Goal: Transaction & Acquisition: Purchase product/service

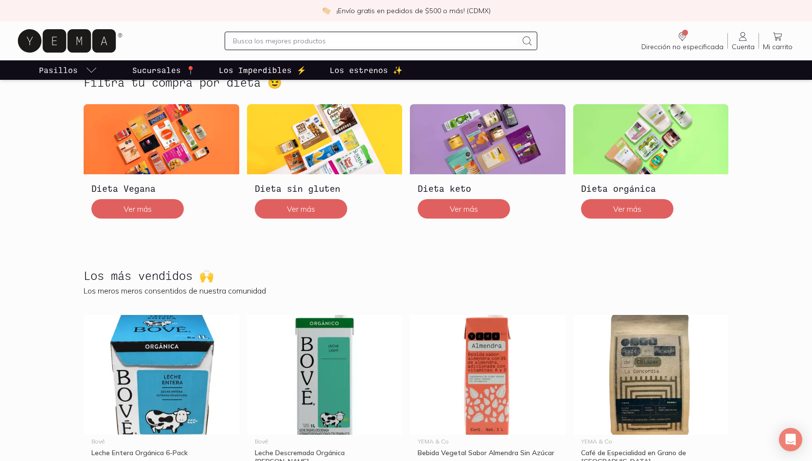
scroll to position [271, 0]
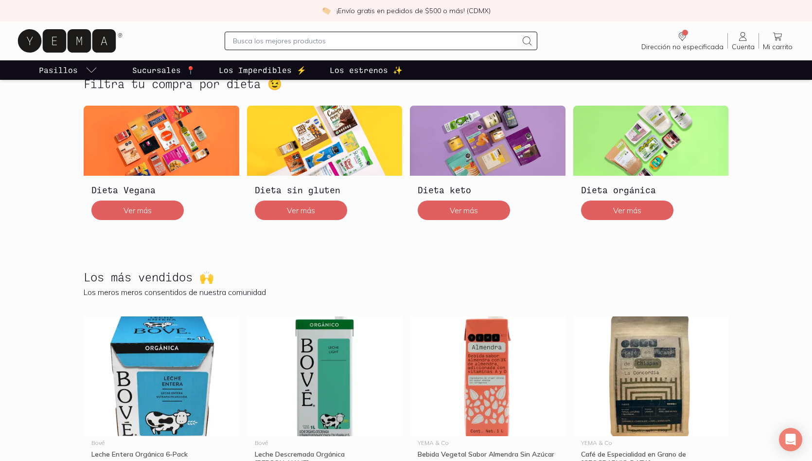
click at [463, 372] on img at bounding box center [488, 376] width 156 height 120
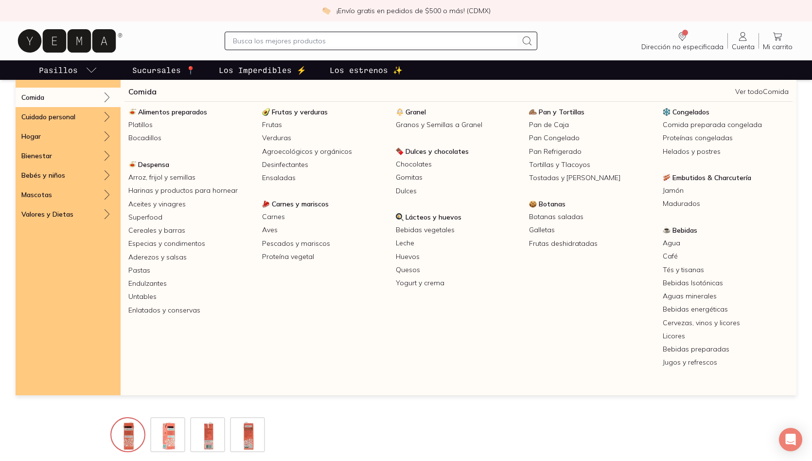
click at [54, 74] on p "Pasillos" at bounding box center [58, 70] width 39 height 12
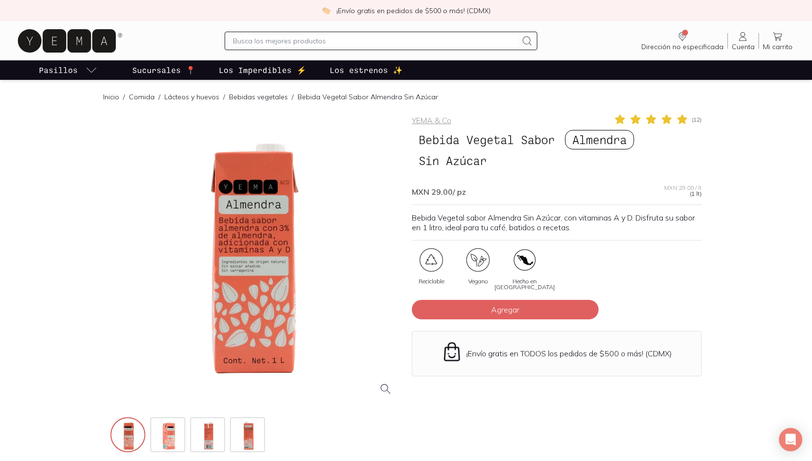
click at [133, 95] on link "Comida" at bounding box center [142, 96] width 26 height 9
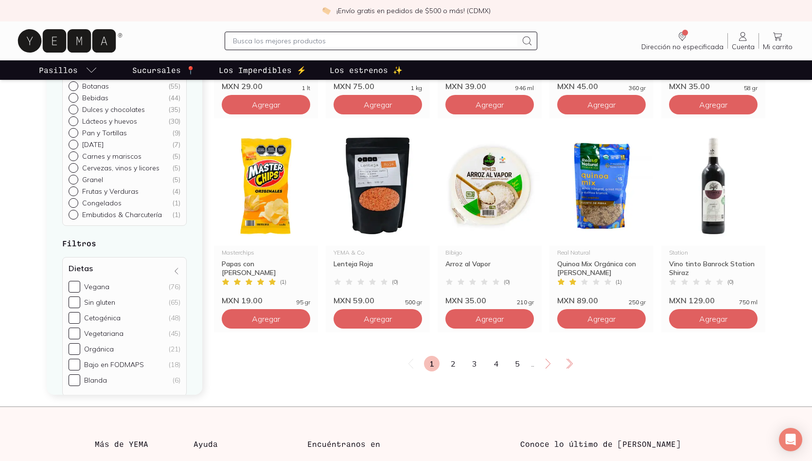
scroll to position [1757, 0]
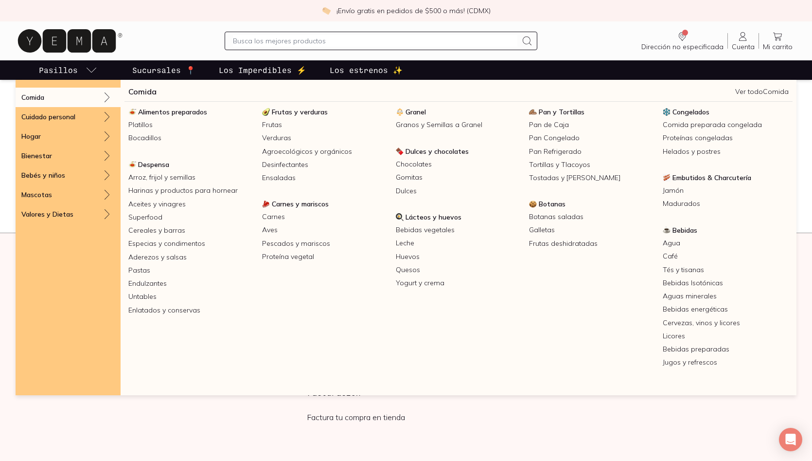
click at [73, 66] on p "Pasillos" at bounding box center [58, 70] width 39 height 12
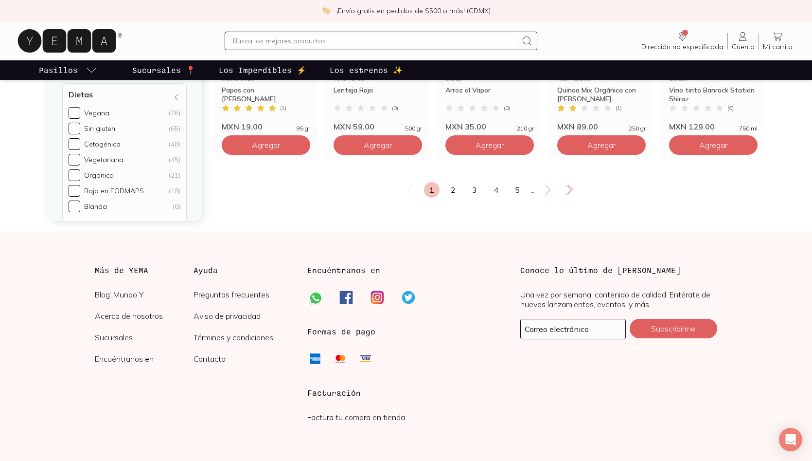
click at [68, 49] on icon at bounding box center [67, 40] width 98 height 23
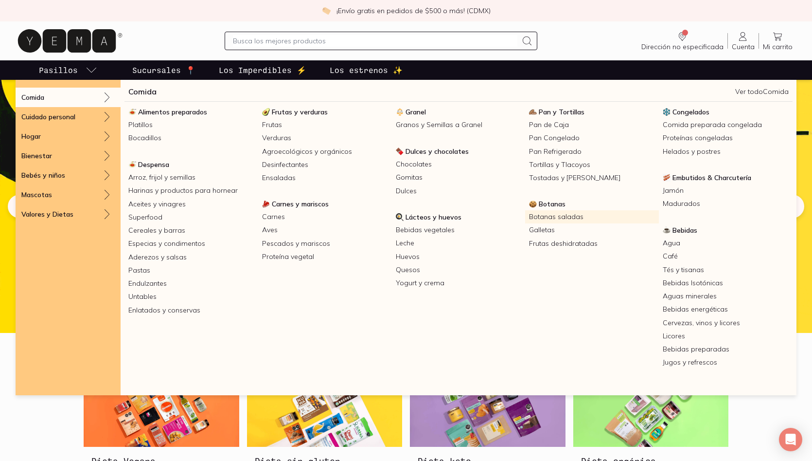
click at [557, 218] on link "Botanas saladas" at bounding box center [592, 216] width 134 height 13
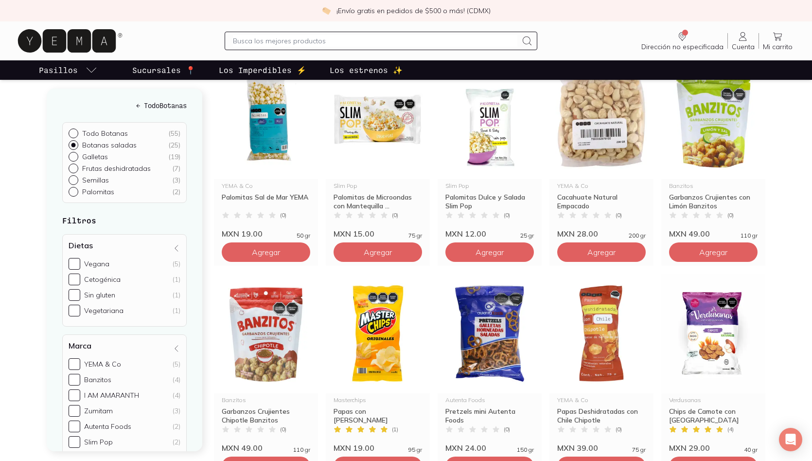
scroll to position [344, 0]
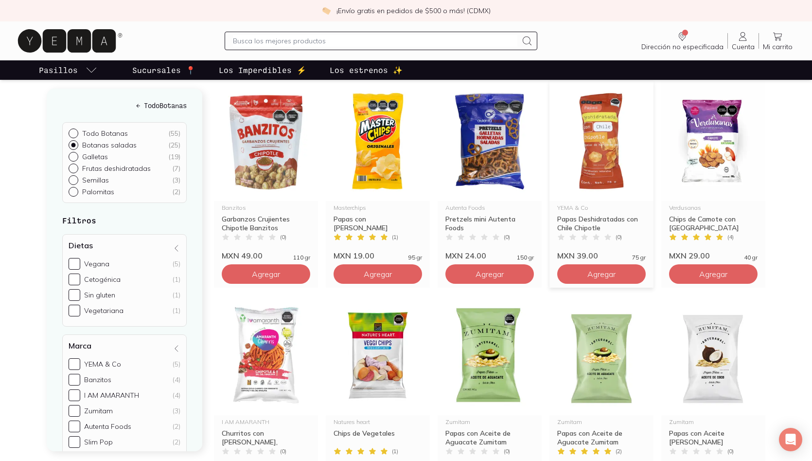
click at [592, 133] on img at bounding box center [602, 141] width 104 height 120
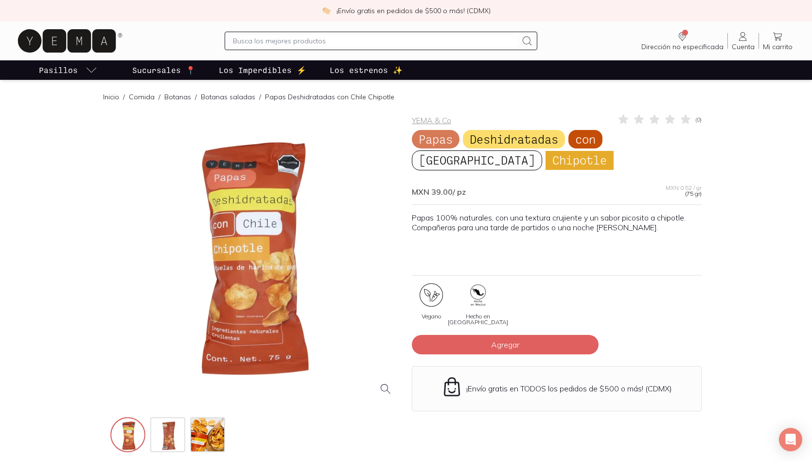
click at [71, 43] on icon at bounding box center [67, 40] width 98 height 23
